Goal: Information Seeking & Learning: Learn about a topic

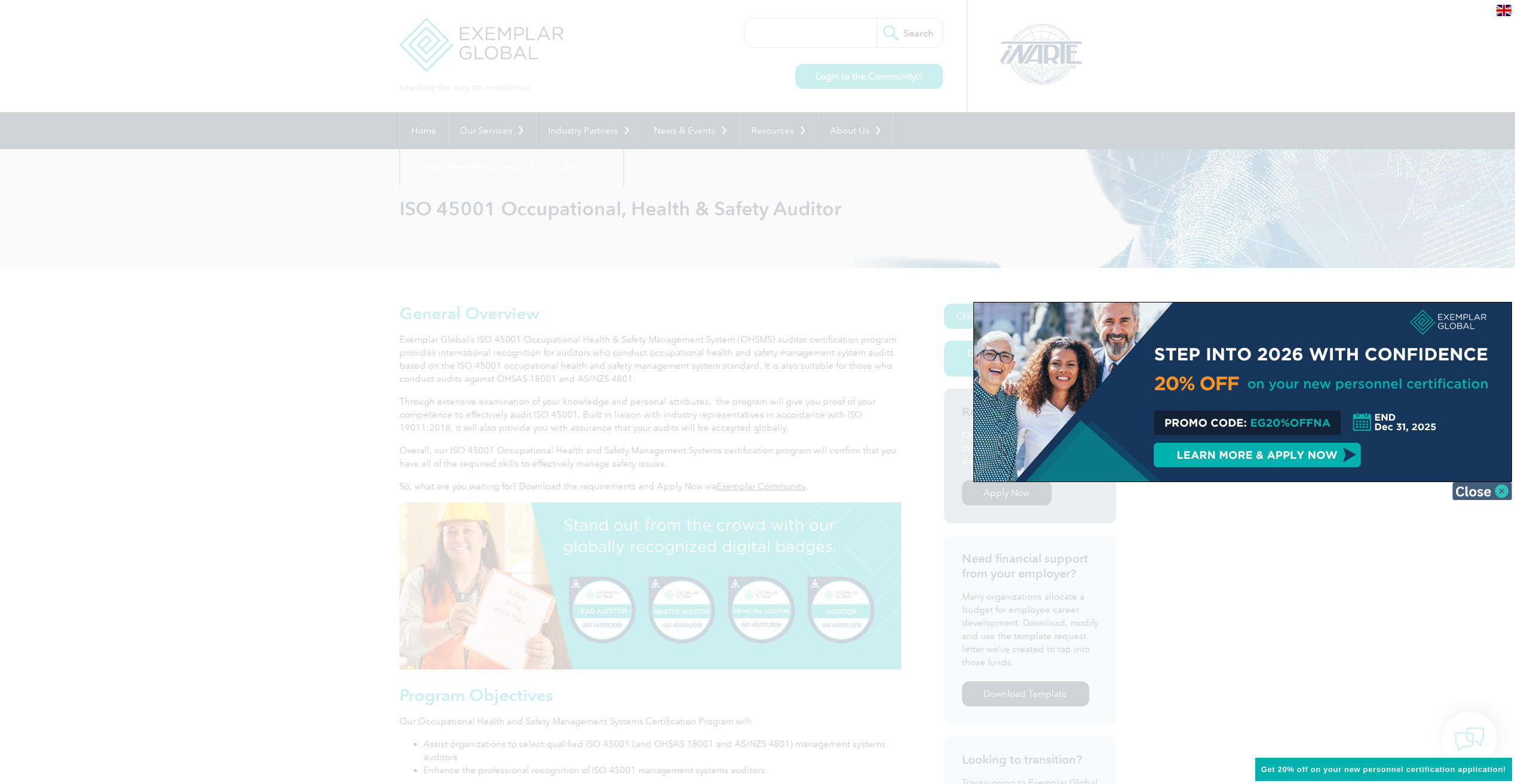
click at [1494, 489] on img at bounding box center [1482, 491] width 60 height 18
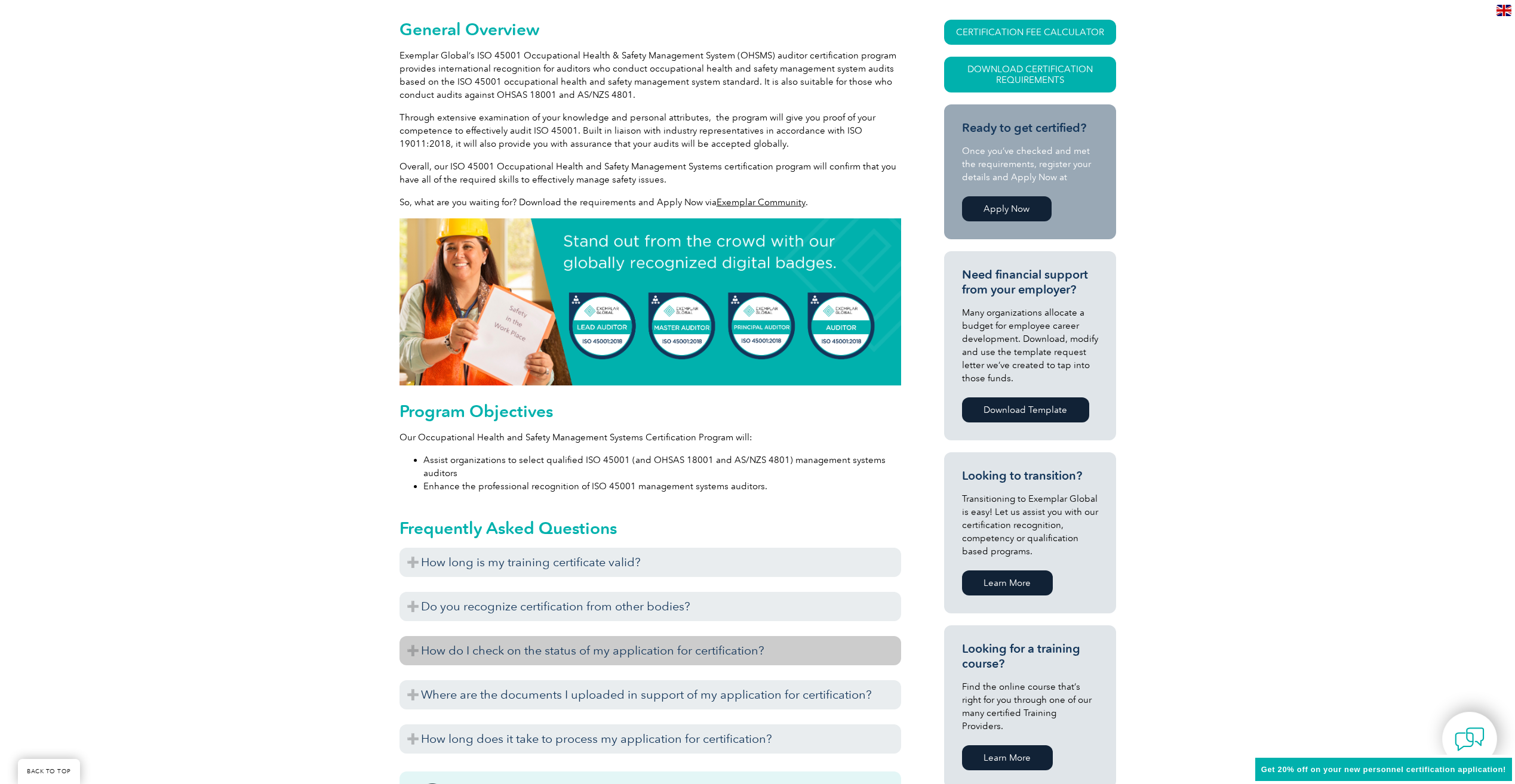
scroll to position [418, 0]
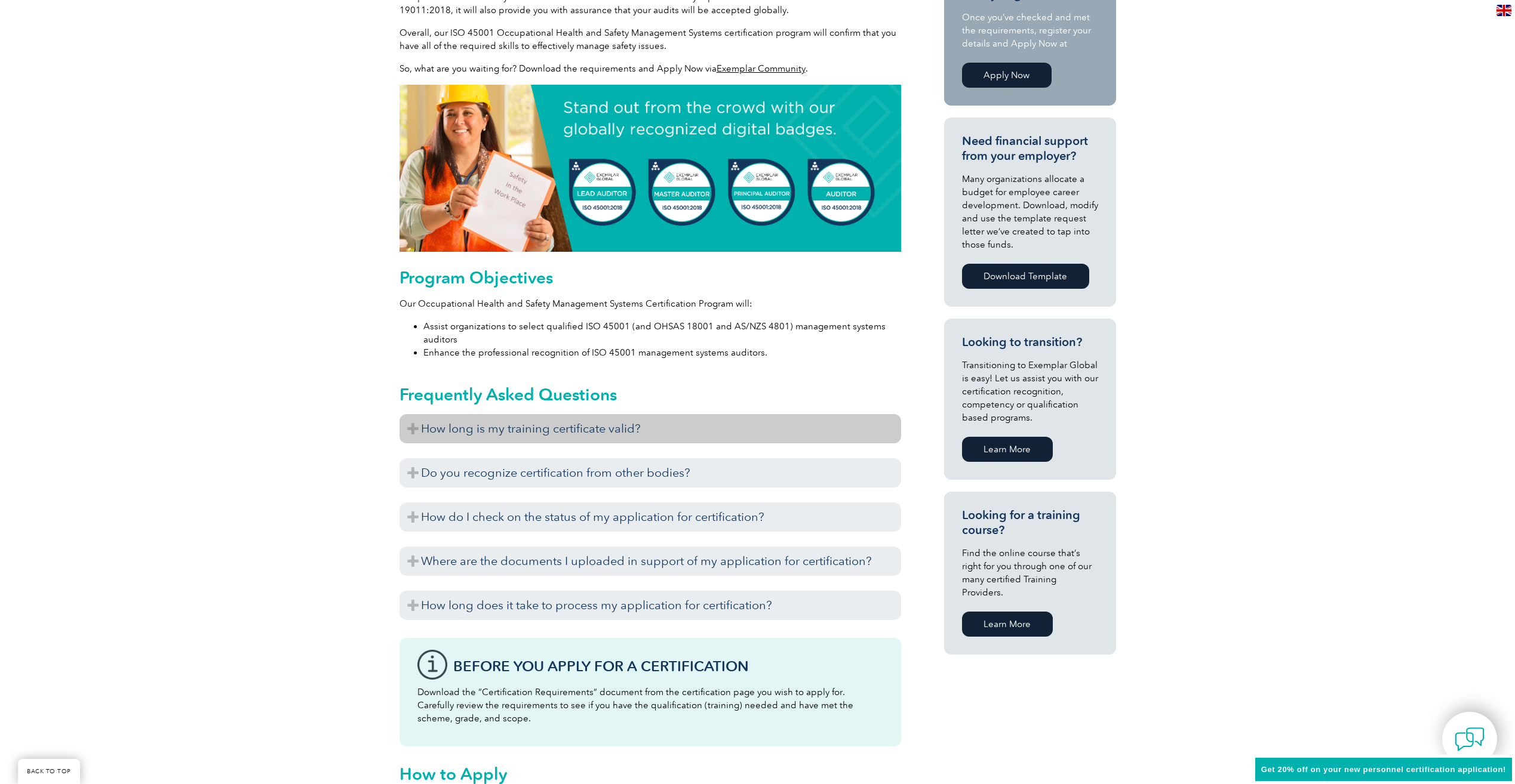
click at [402, 421] on h3 "How long is my training certificate valid?" at bounding box center [650, 429] width 501 height 29
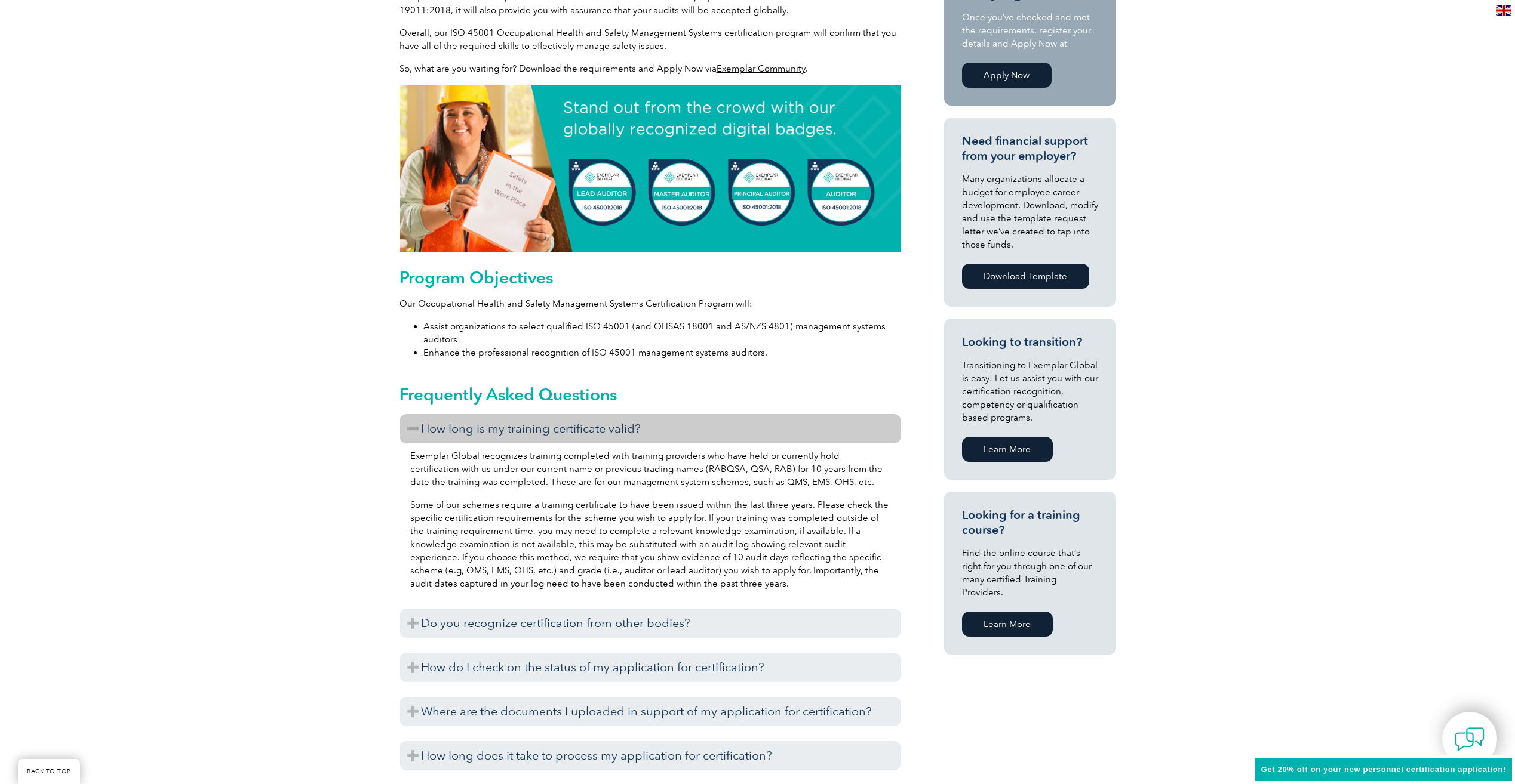
click at [405, 425] on h3 "How long is my training certificate valid?" at bounding box center [650, 429] width 501 height 29
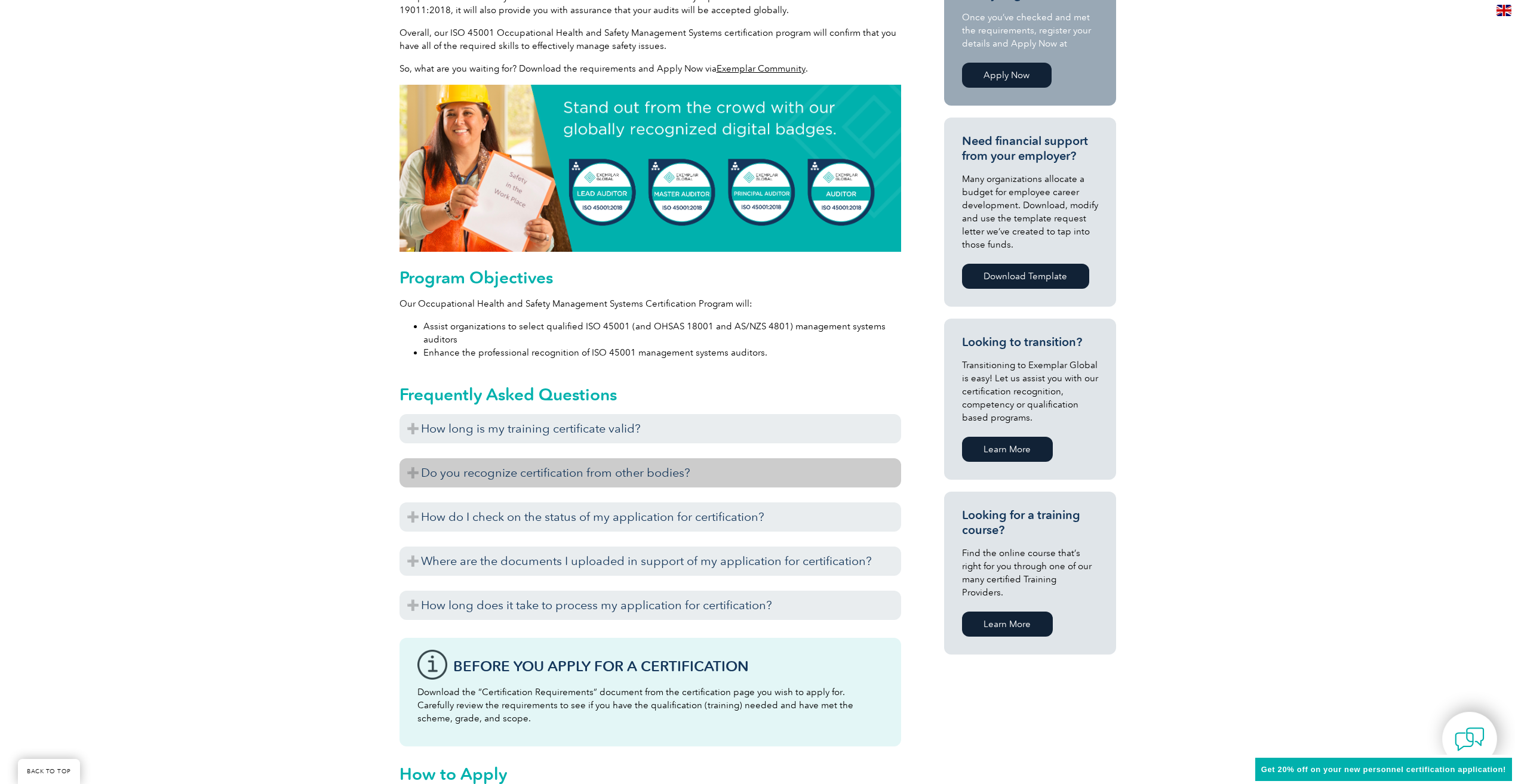
click at [415, 472] on h3 "Do you recognize certification from other bodies?" at bounding box center [650, 473] width 501 height 29
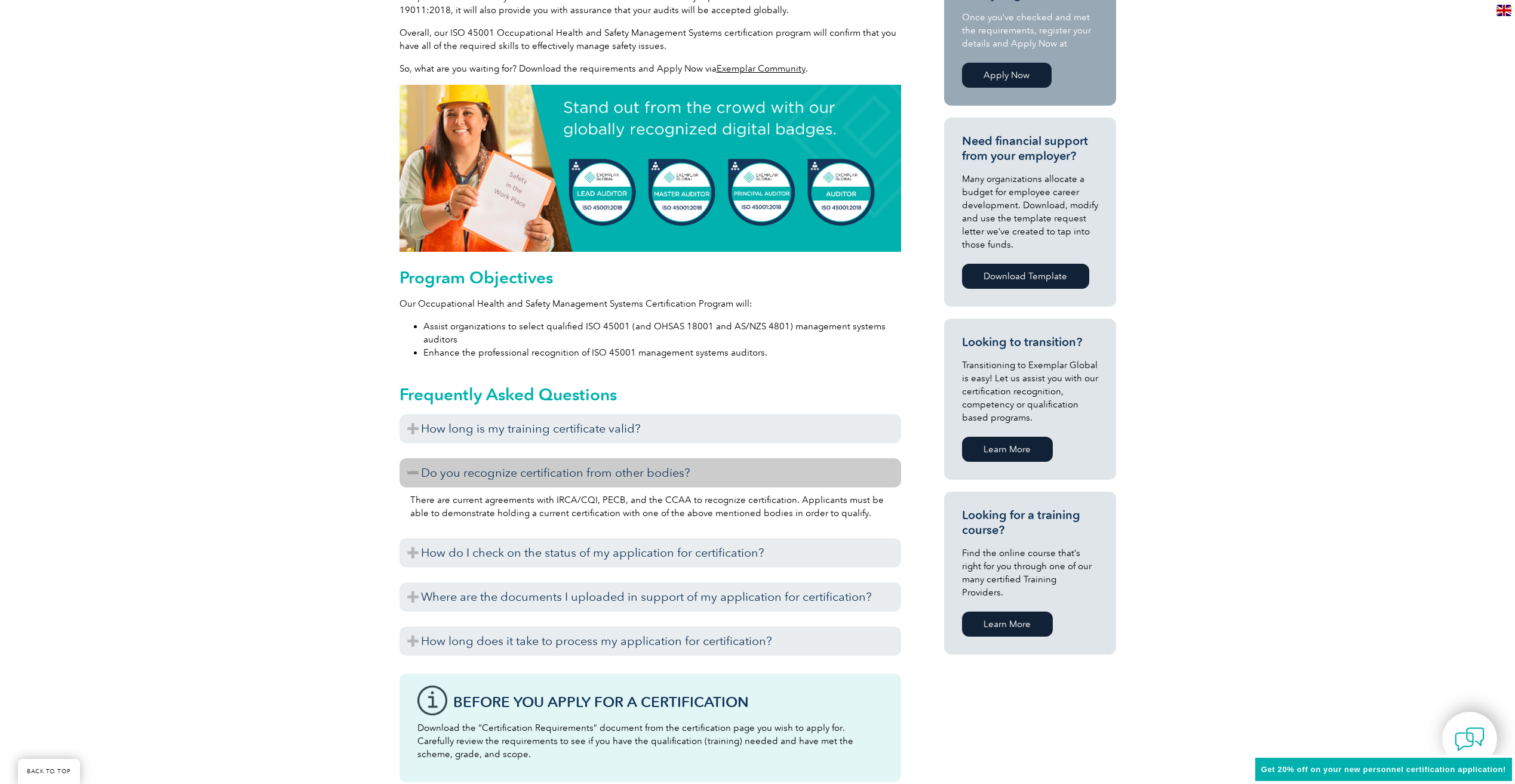
click at [412, 473] on h3 "Do you recognize certification from other bodies?" at bounding box center [650, 473] width 501 height 29
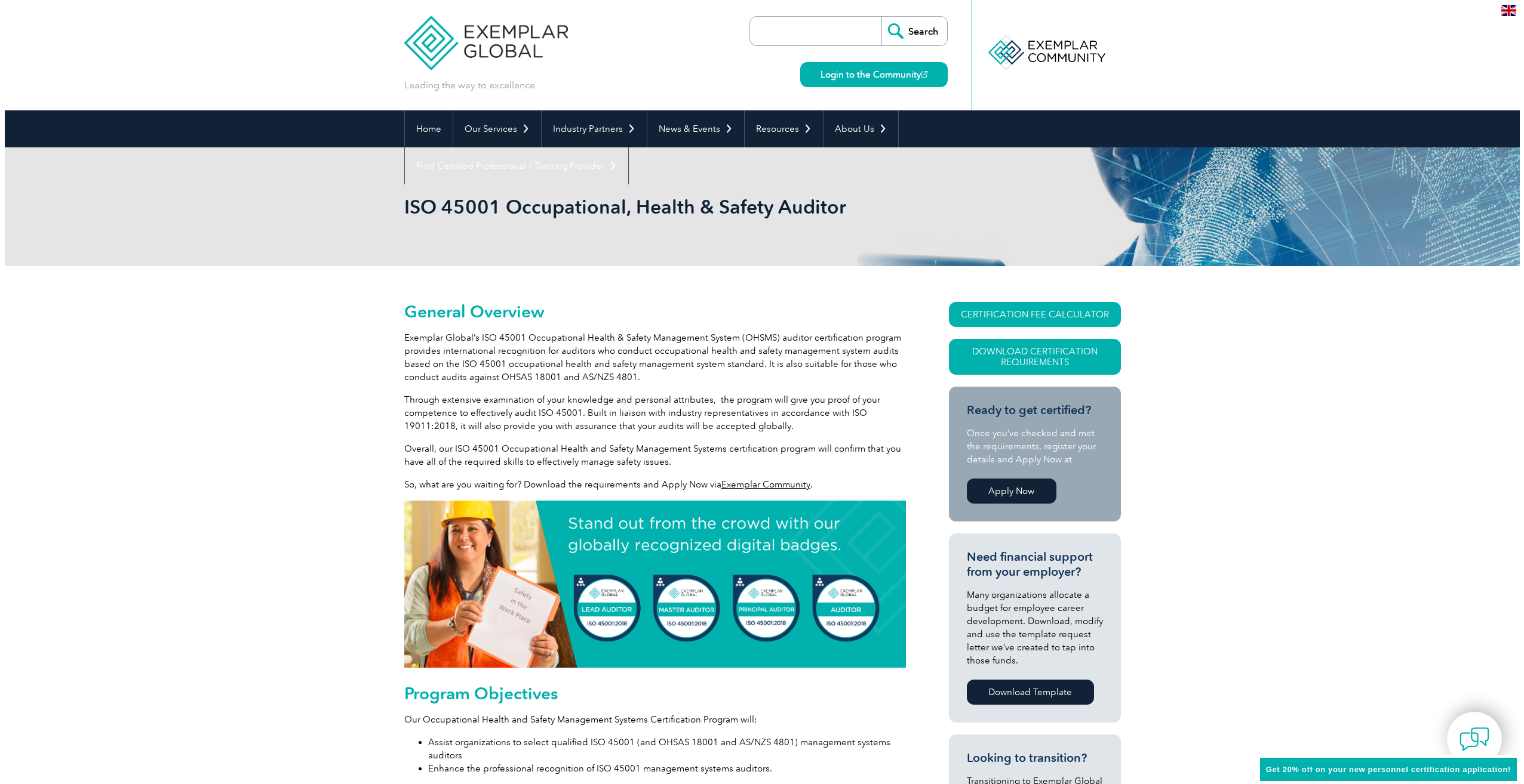
scroll to position [0, 0]
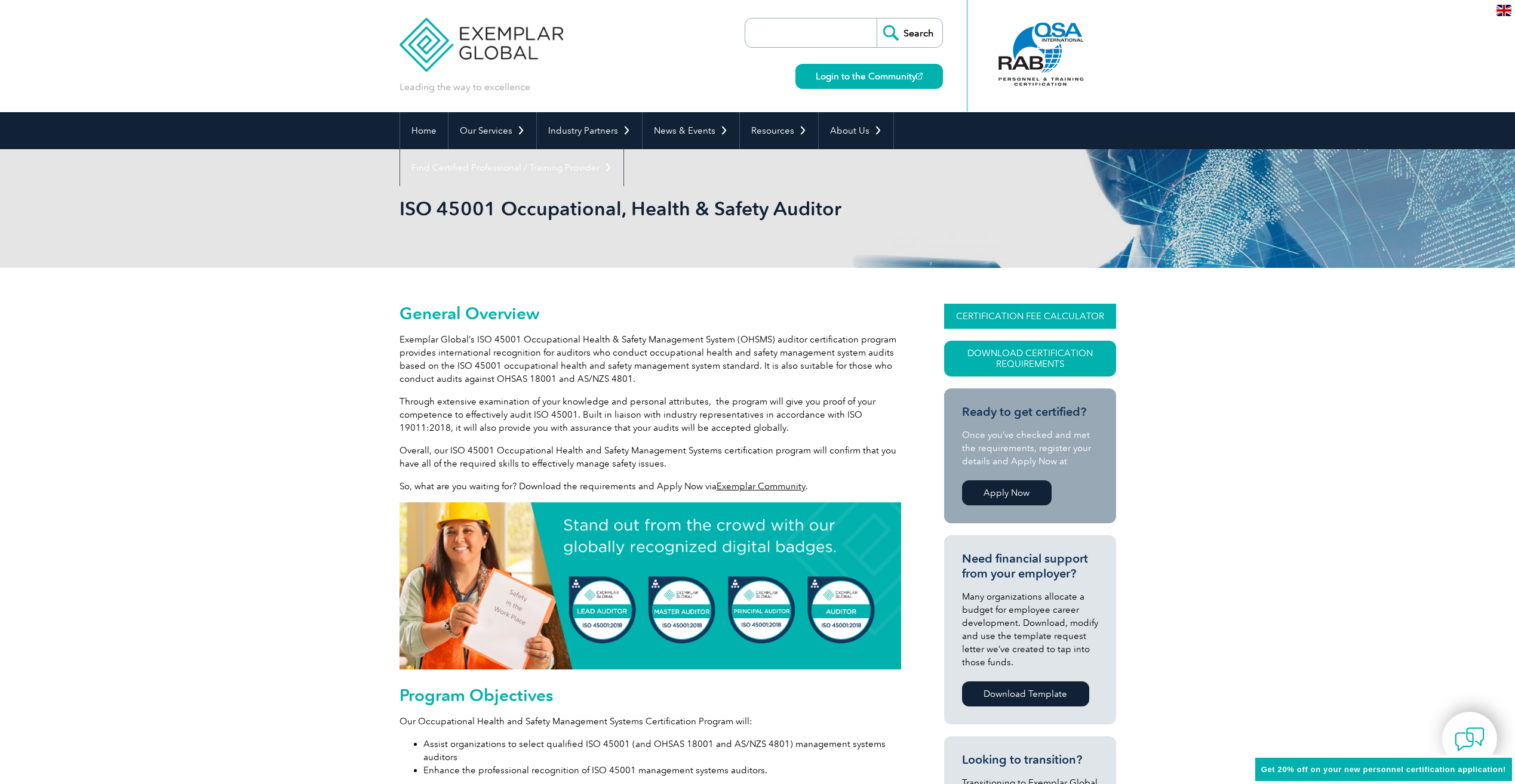
click at [1067, 318] on link "CERTIFICATION FEE CALCULATOR" at bounding box center [1030, 316] width 172 height 25
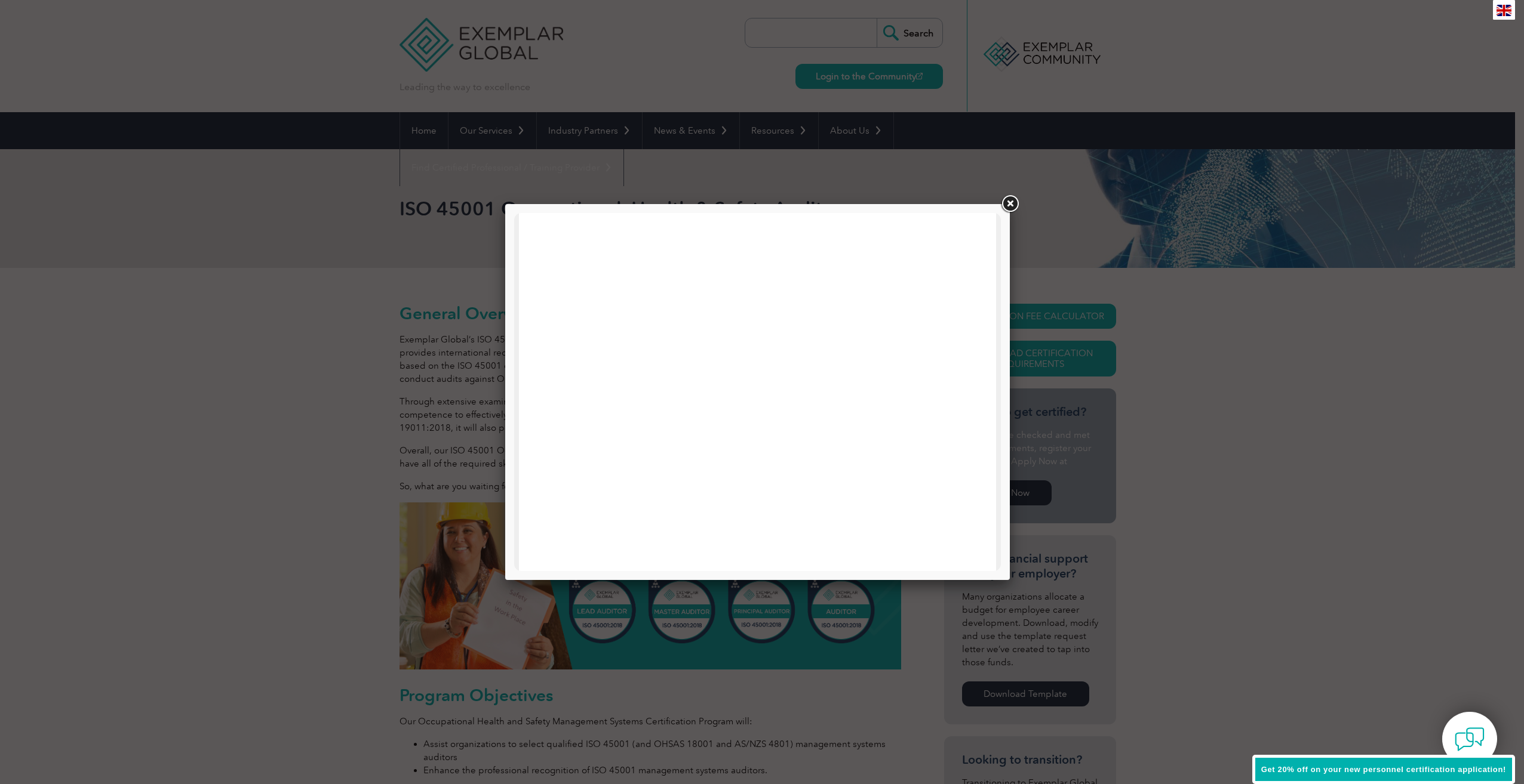
scroll to position [569, 0]
click at [1007, 203] on link at bounding box center [1010, 204] width 21 height 21
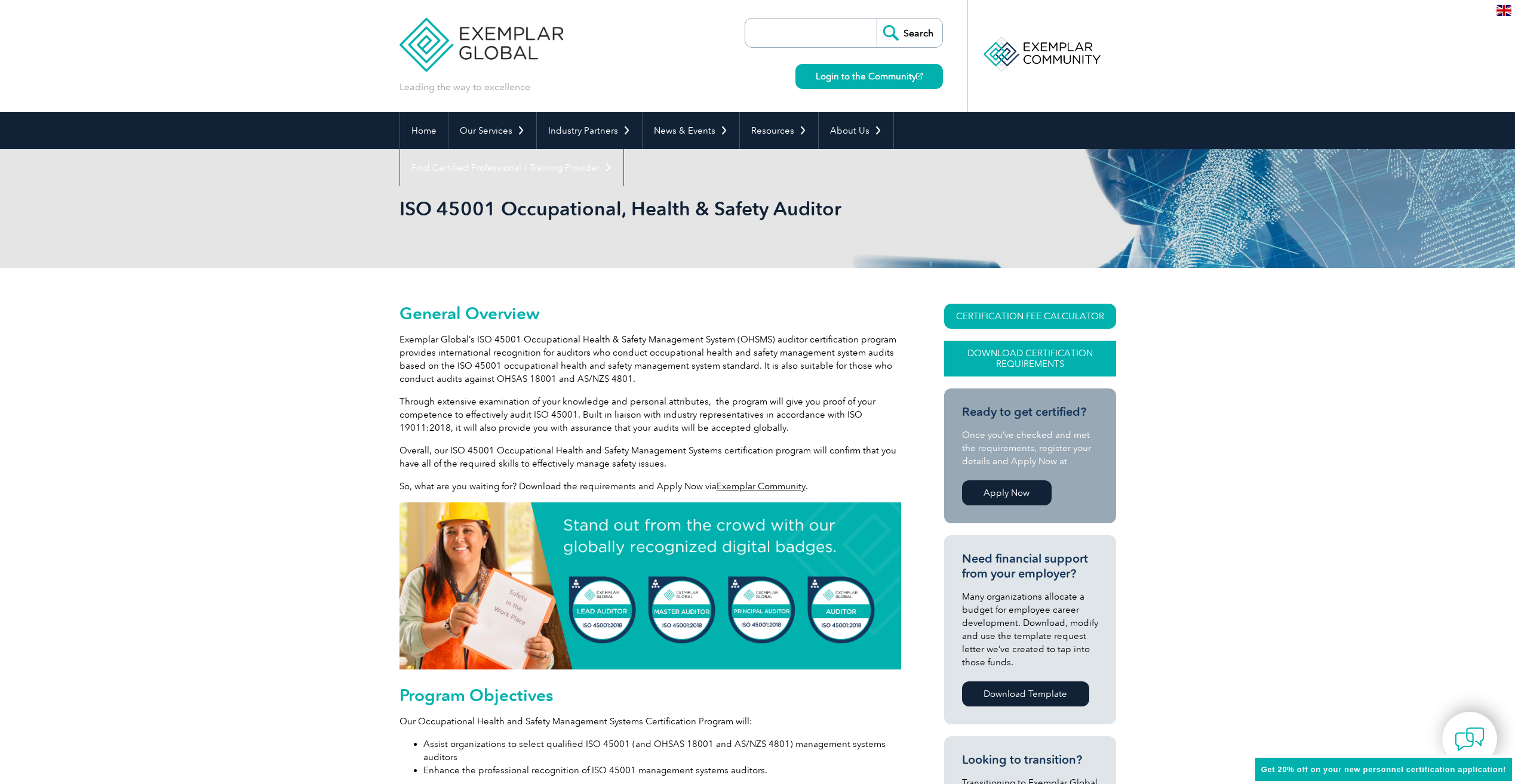
click at [1034, 350] on link "Download Certification Requirements" at bounding box center [1030, 359] width 172 height 36
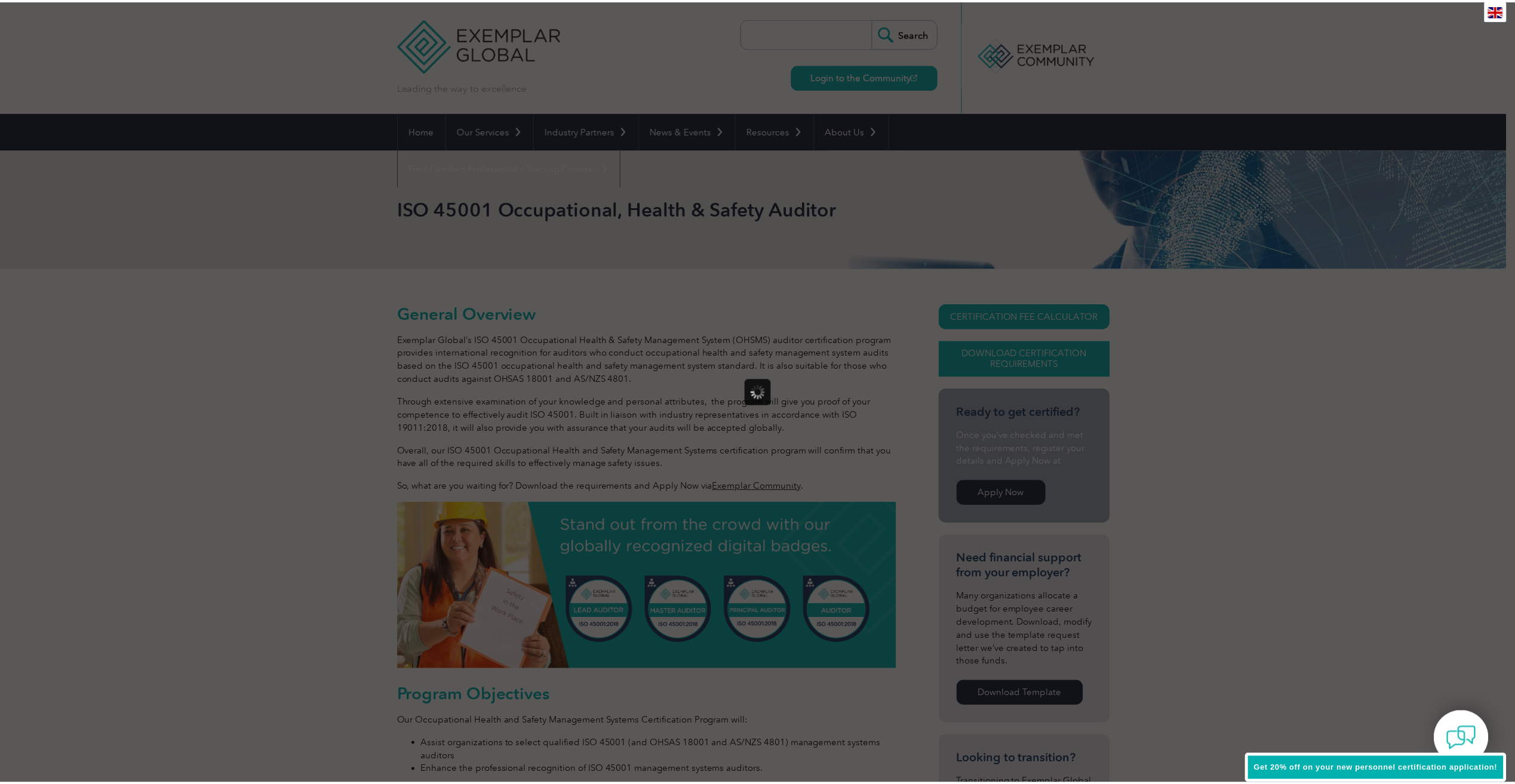
scroll to position [0, 0]
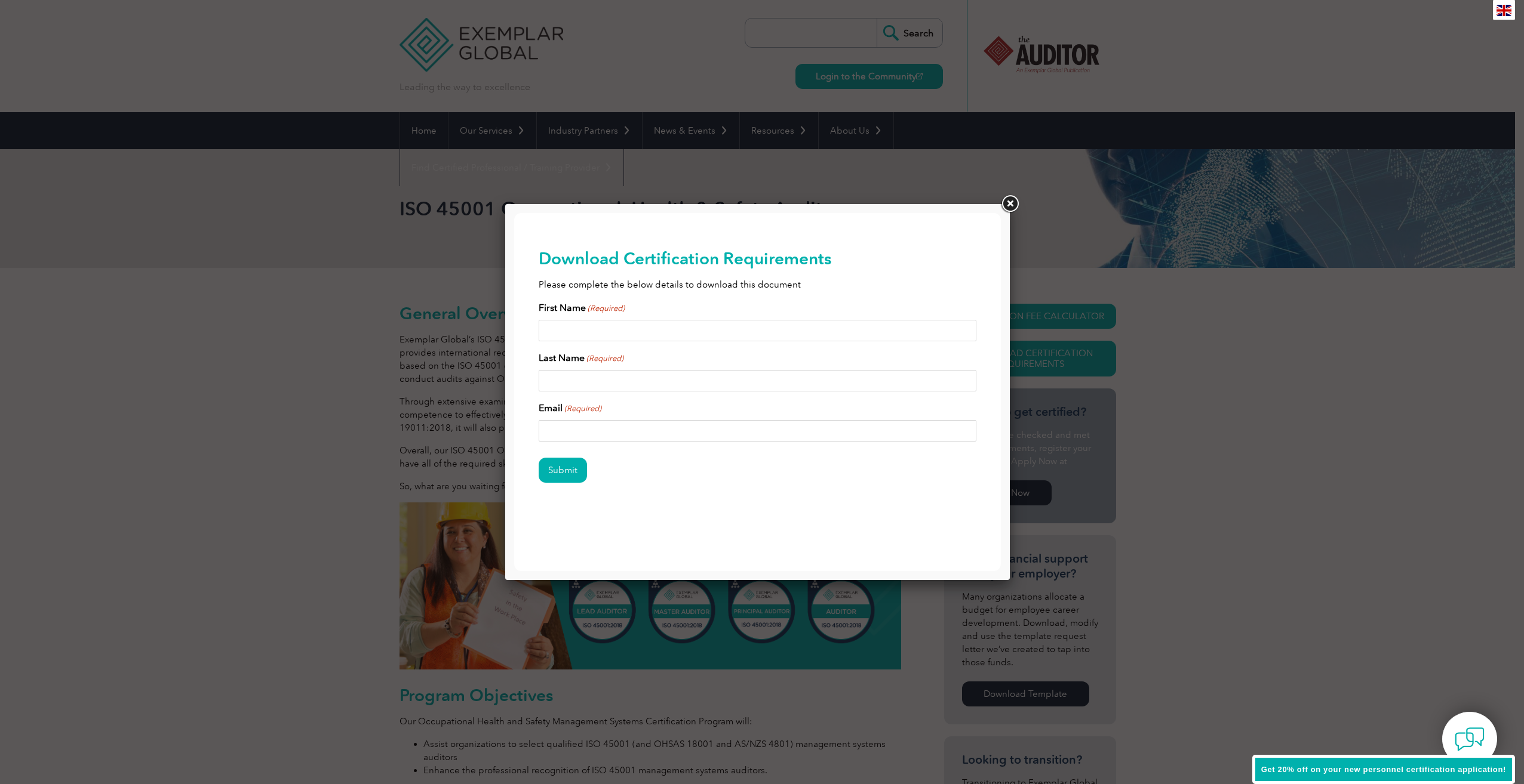
click at [1005, 208] on link at bounding box center [1010, 204] width 21 height 21
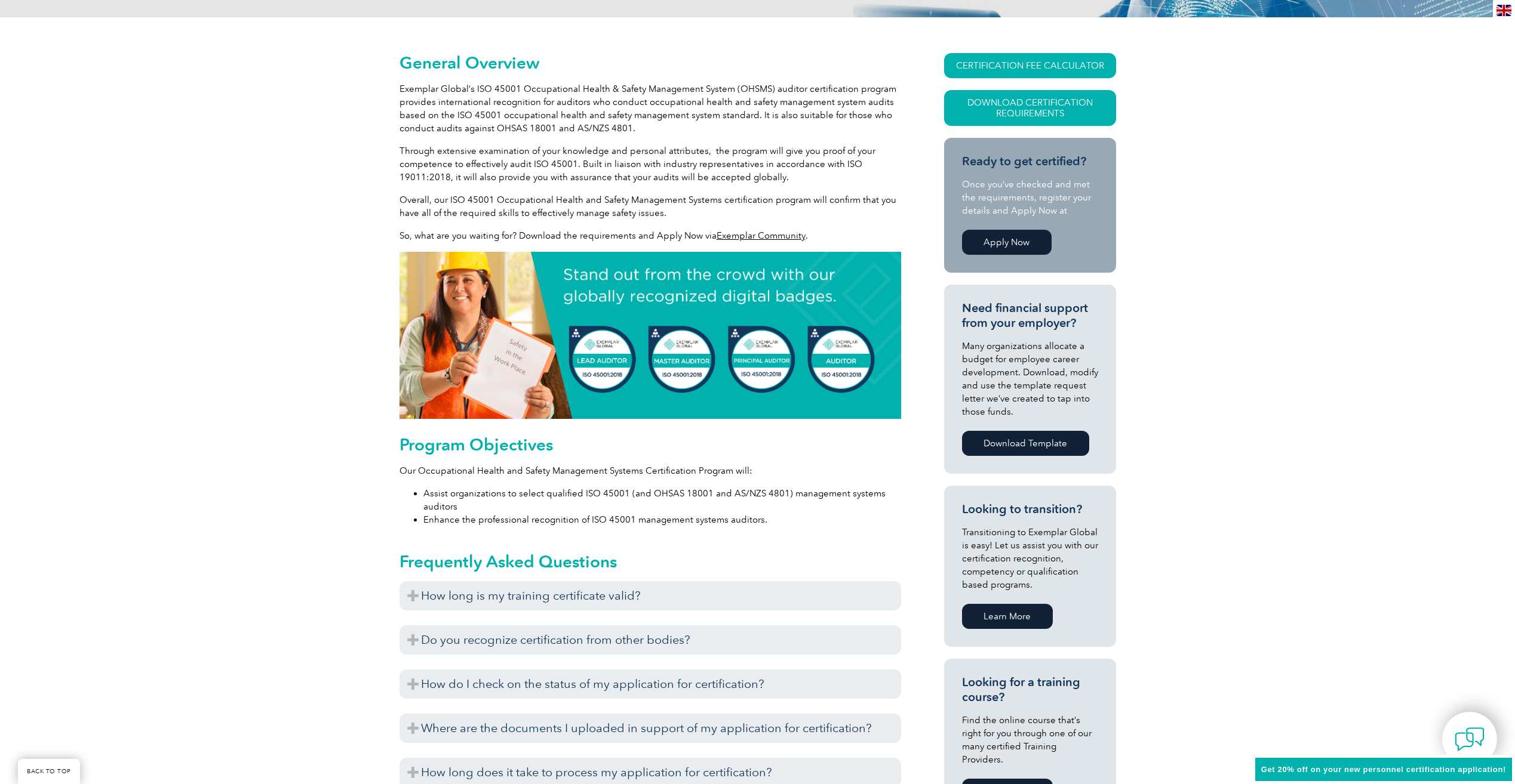
scroll to position [358, 0]
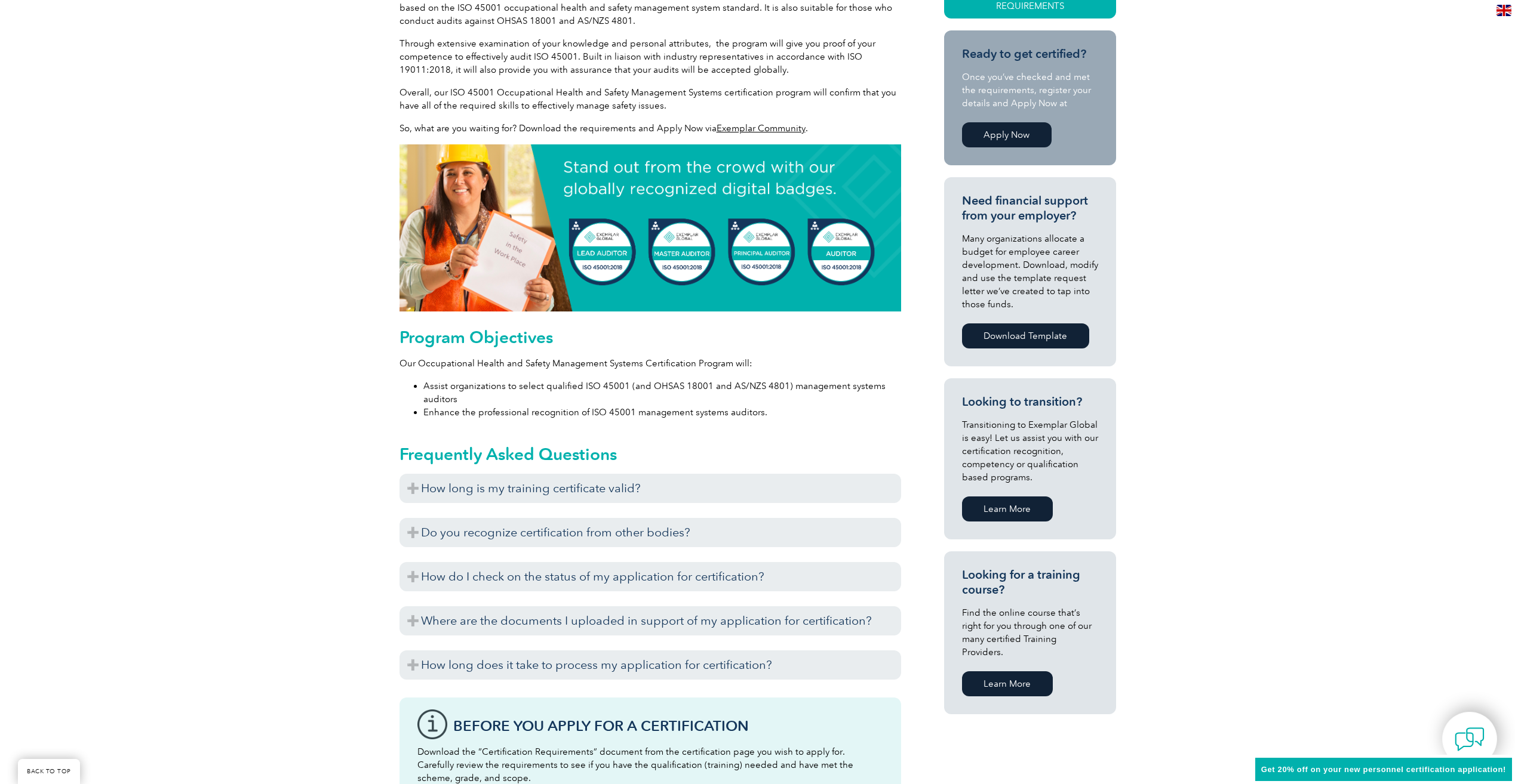
click at [994, 674] on link "Learn More" at bounding box center [1007, 684] width 91 height 25
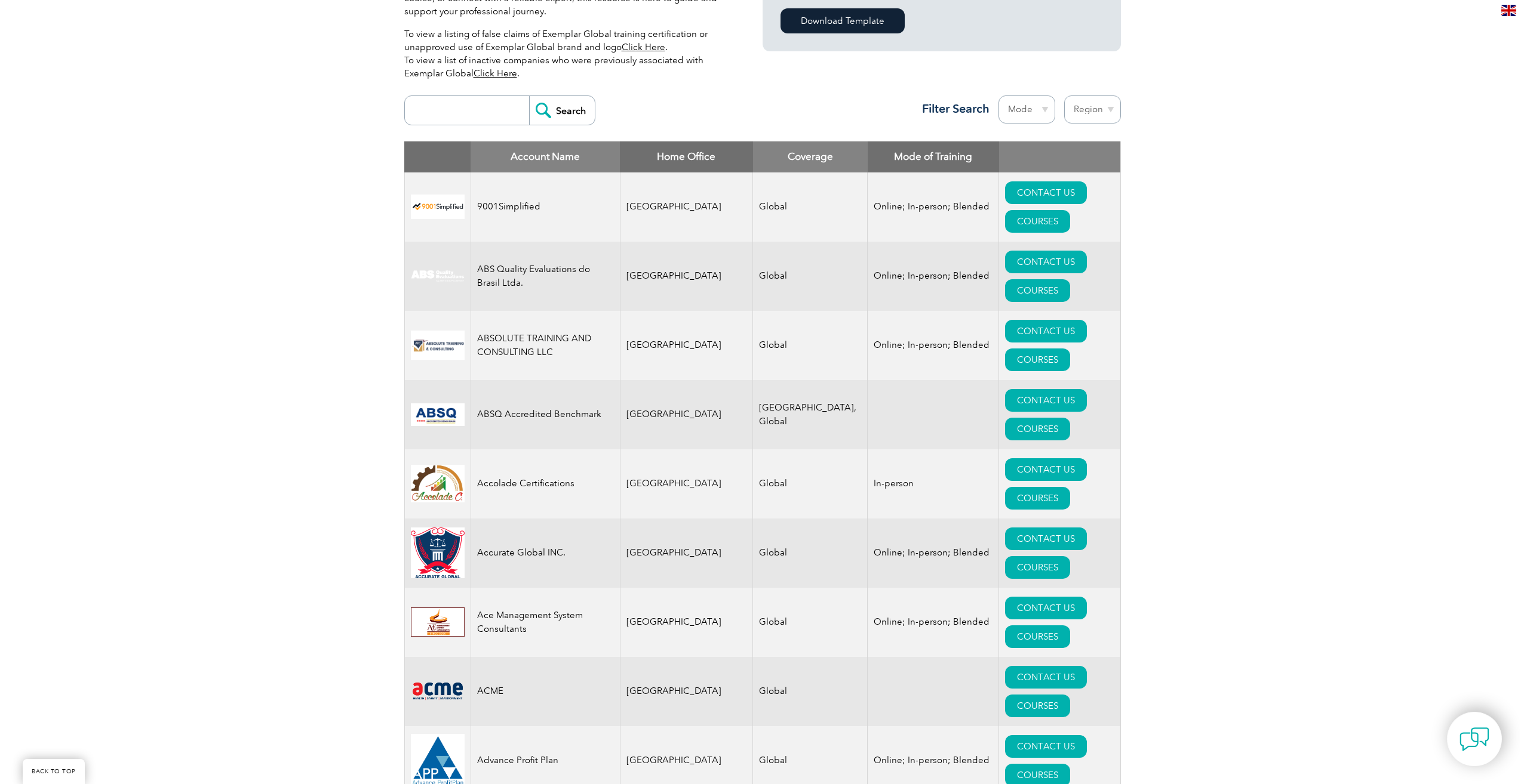
scroll to position [119, 0]
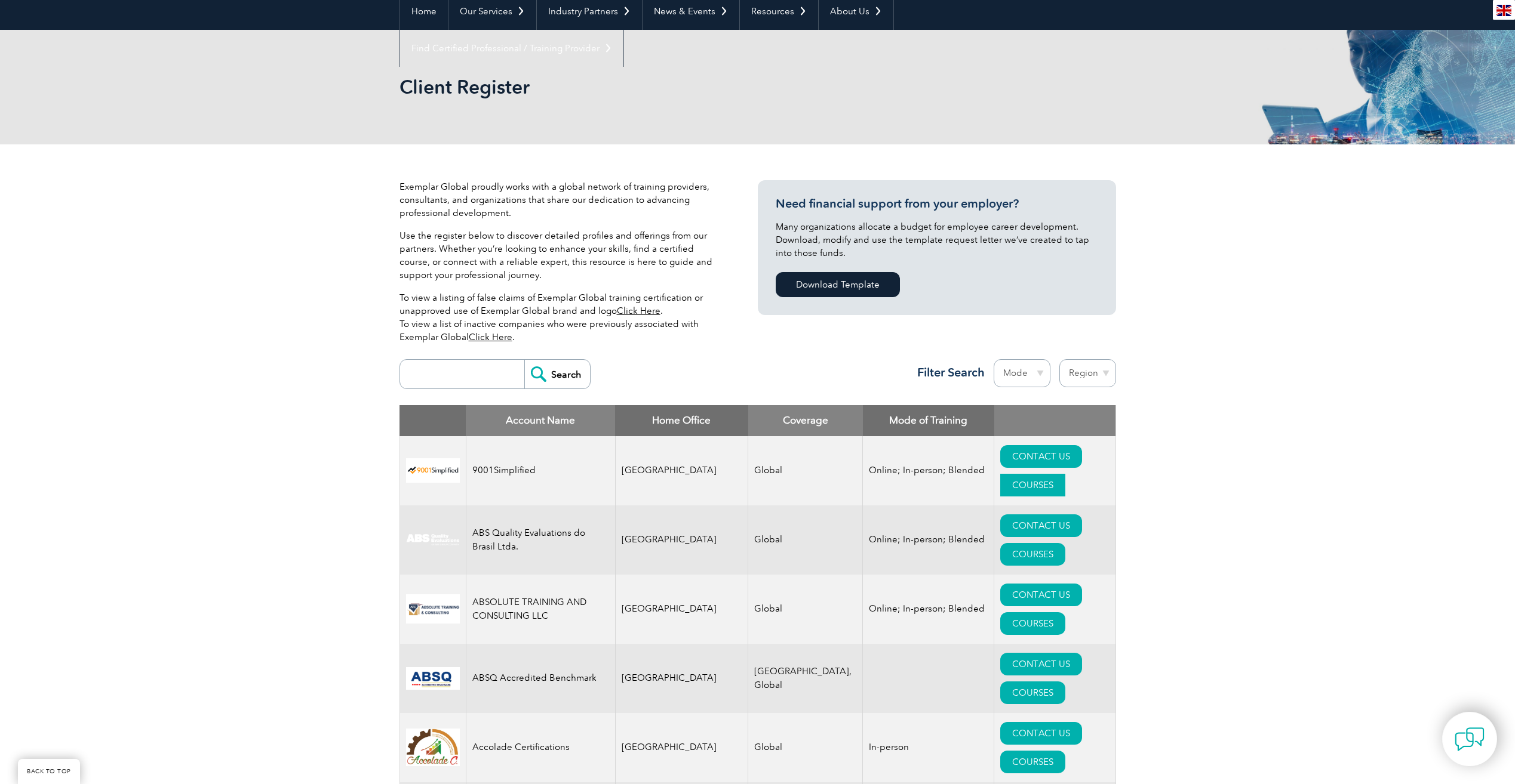
click at [1057, 474] on link "COURSES" at bounding box center [1033, 485] width 65 height 23
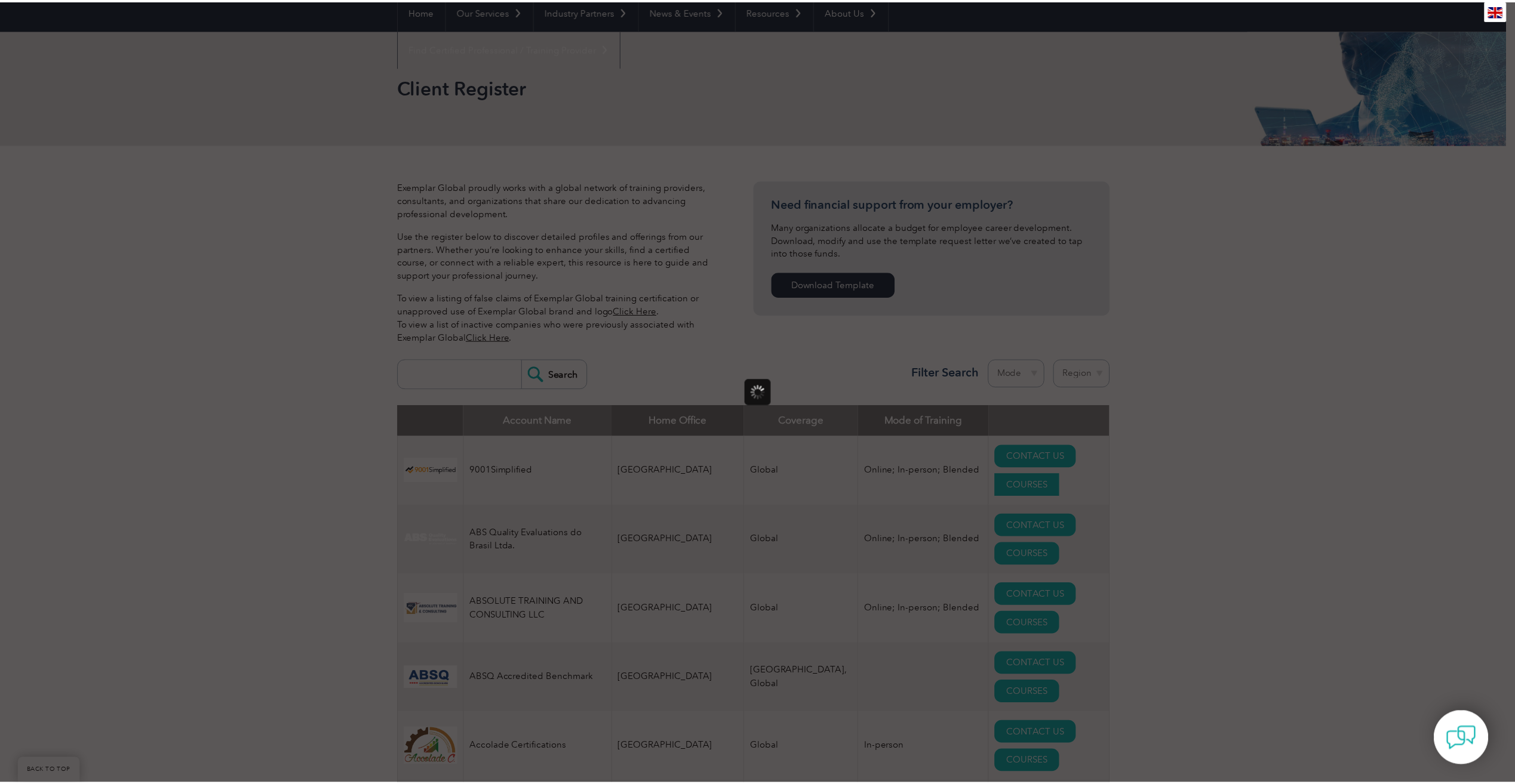
scroll to position [0, 0]
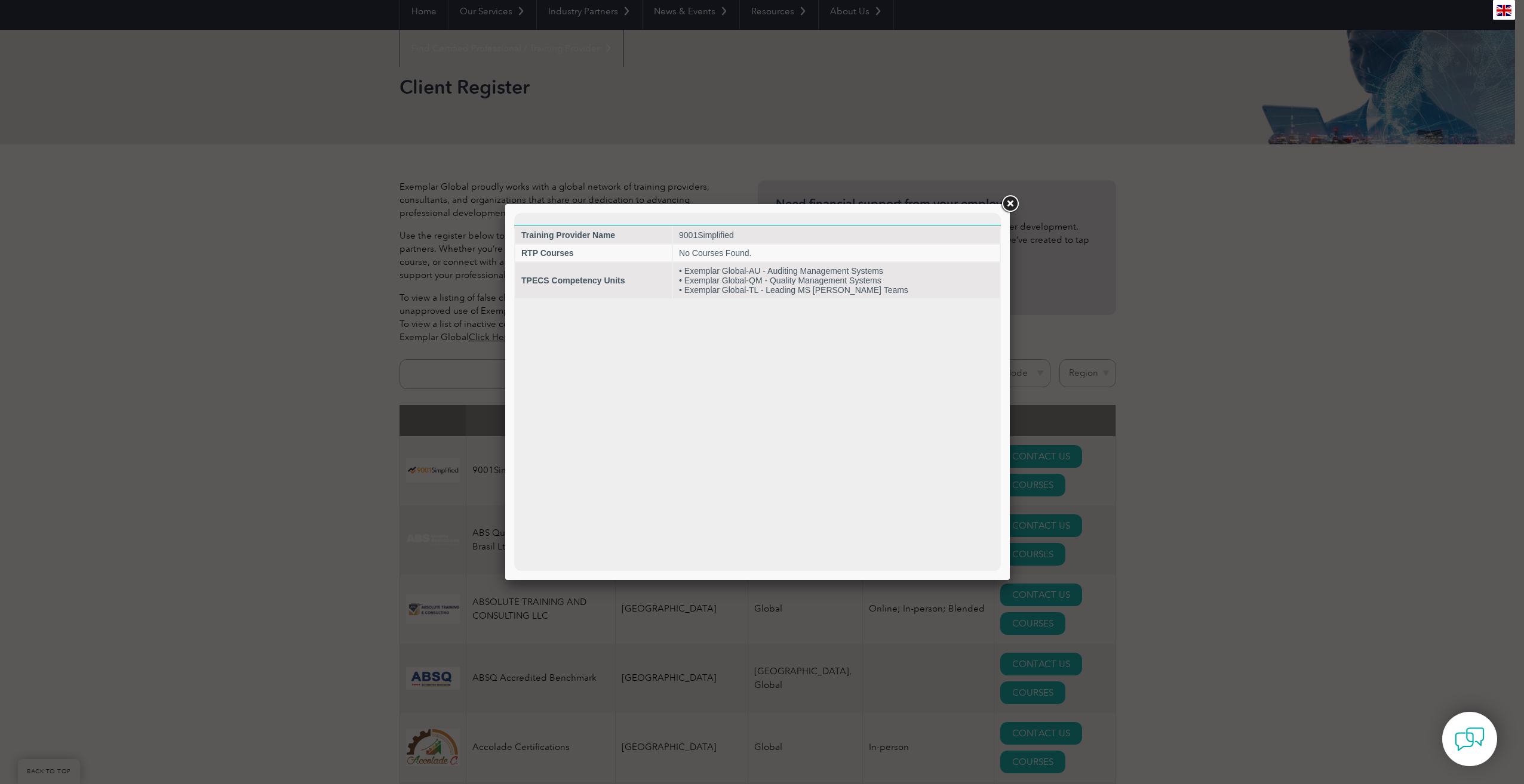
click at [1012, 204] on link at bounding box center [1010, 204] width 21 height 21
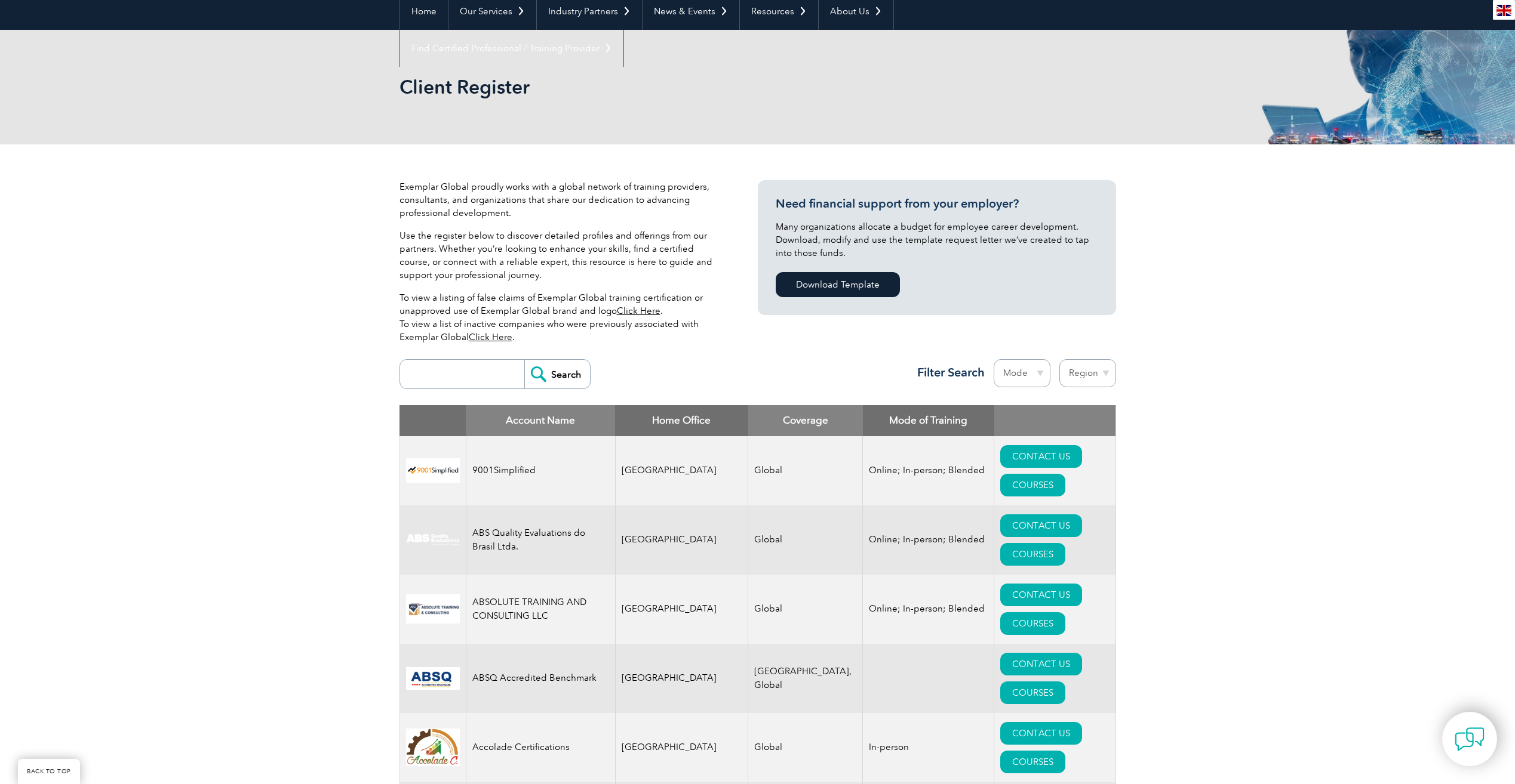
click at [787, 422] on th "Coverage" at bounding box center [806, 420] width 115 height 31
click at [1082, 375] on select "Region [GEOGRAPHIC_DATA] [GEOGRAPHIC_DATA] [GEOGRAPHIC_DATA] [GEOGRAPHIC_DATA] …" at bounding box center [1087, 373] width 57 height 28
select select "[GEOGRAPHIC_DATA]"
click at [1059, 359] on select "Region [GEOGRAPHIC_DATA] [GEOGRAPHIC_DATA] [GEOGRAPHIC_DATA] [GEOGRAPHIC_DATA] …" at bounding box center [1087, 373] width 57 height 28
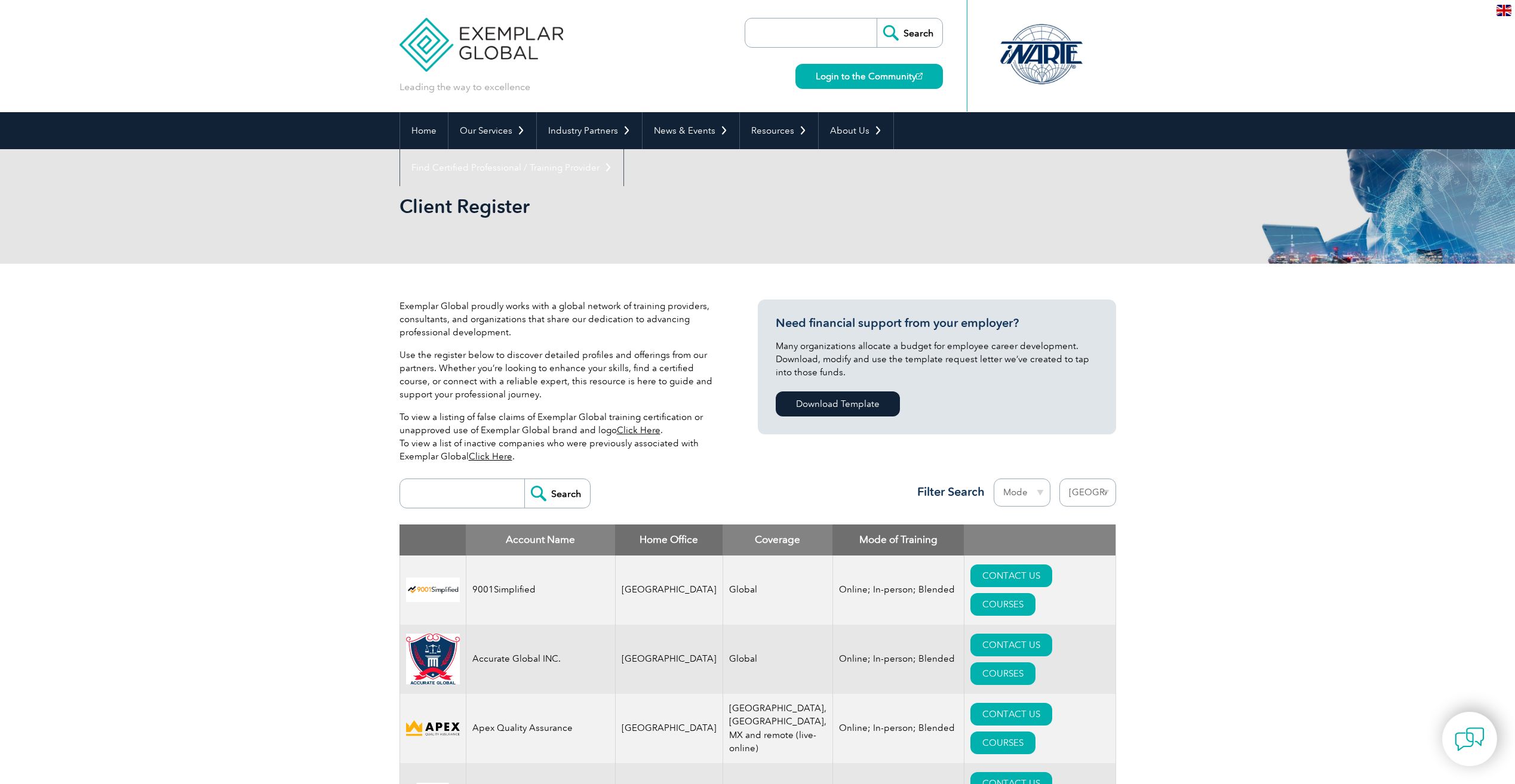
select select "[GEOGRAPHIC_DATA]"
click at [1036, 491] on select "Mode Online In-person Blended" at bounding box center [1022, 492] width 57 height 28
select select "Online"
click at [993, 478] on select "Mode Online In-person Blended" at bounding box center [1022, 492] width 57 height 28
select select "[GEOGRAPHIC_DATA]"
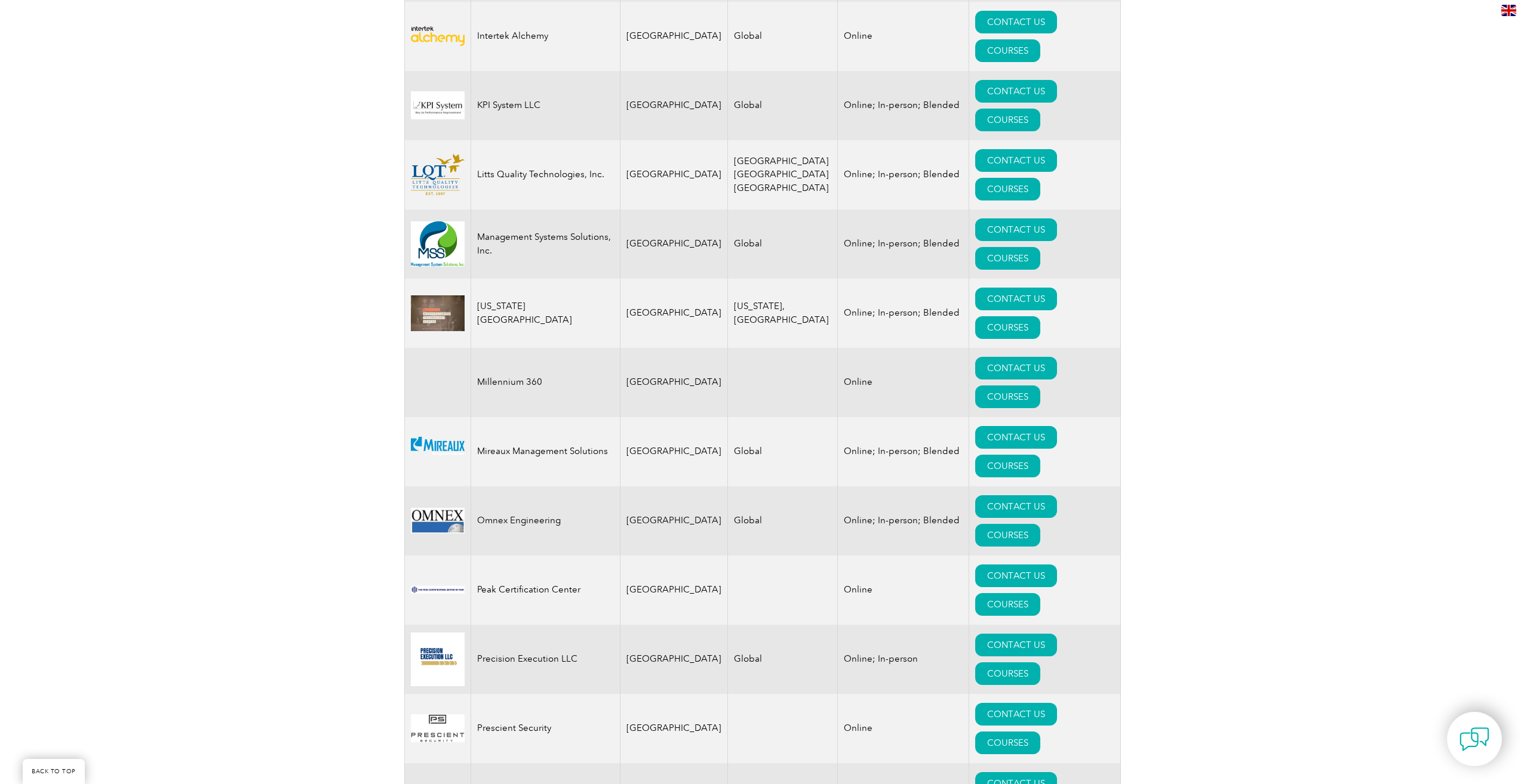
scroll to position [2089, 0]
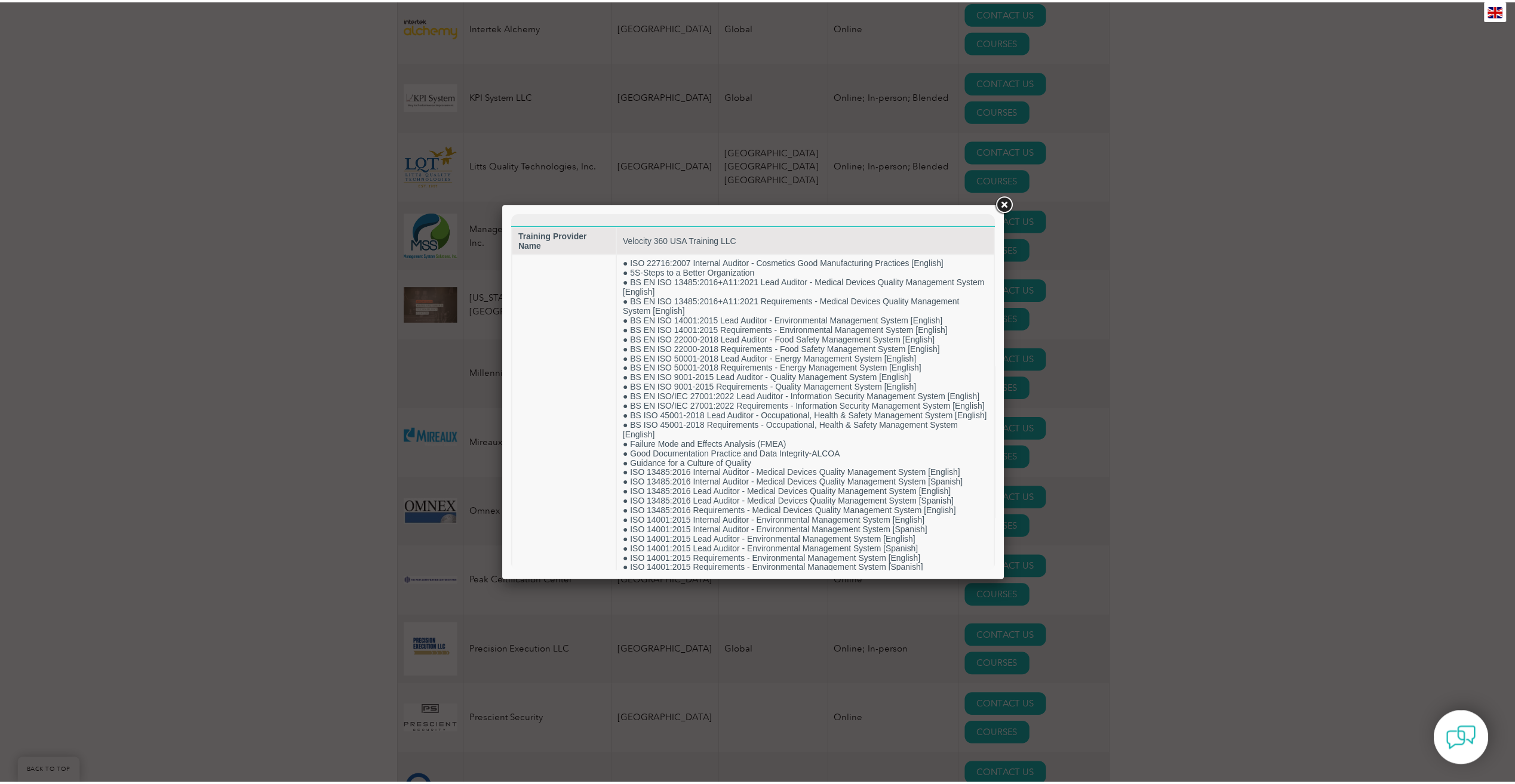
scroll to position [0, 0]
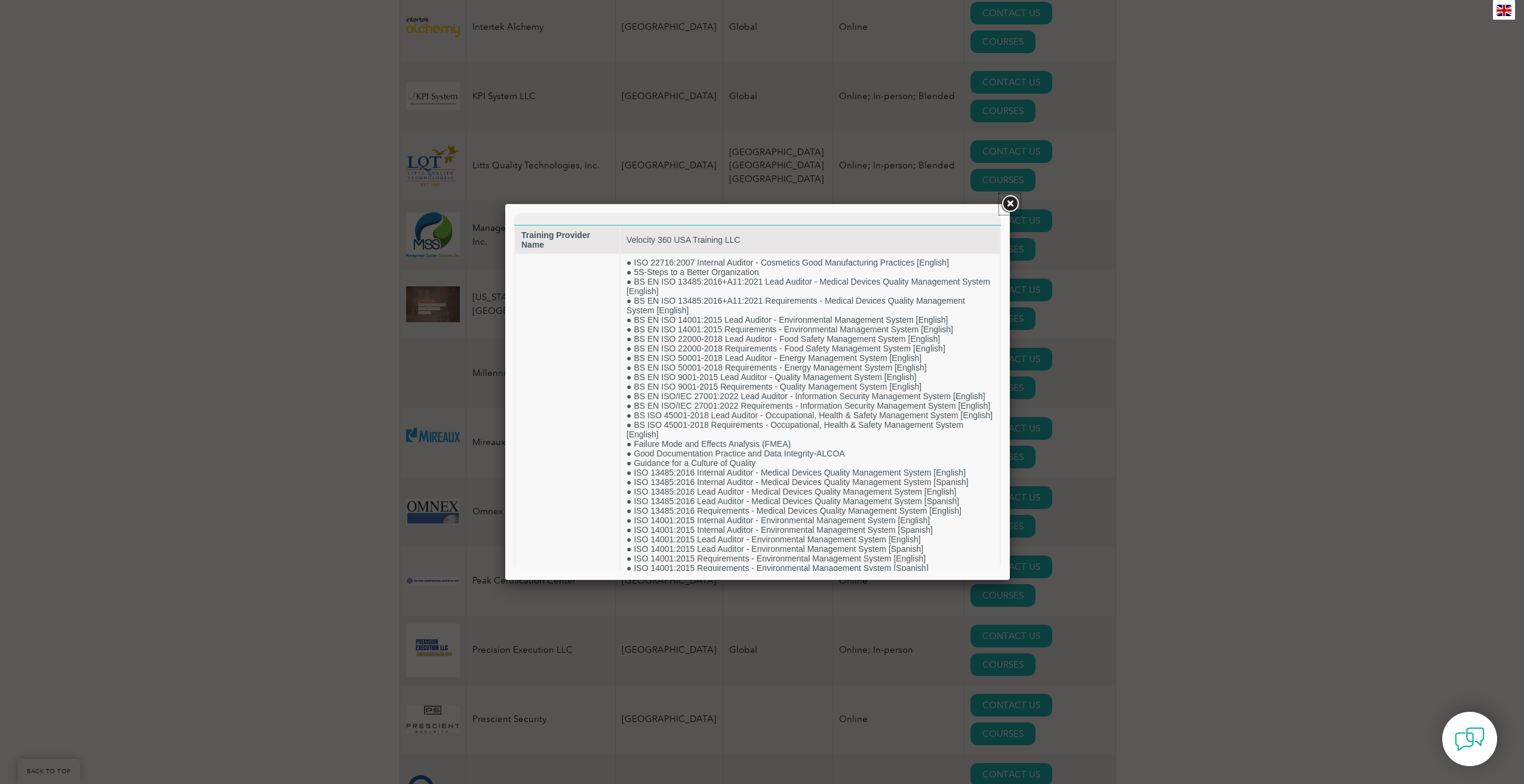
click at [1008, 202] on link at bounding box center [1010, 204] width 21 height 21
